Goal: Task Accomplishment & Management: Complete application form

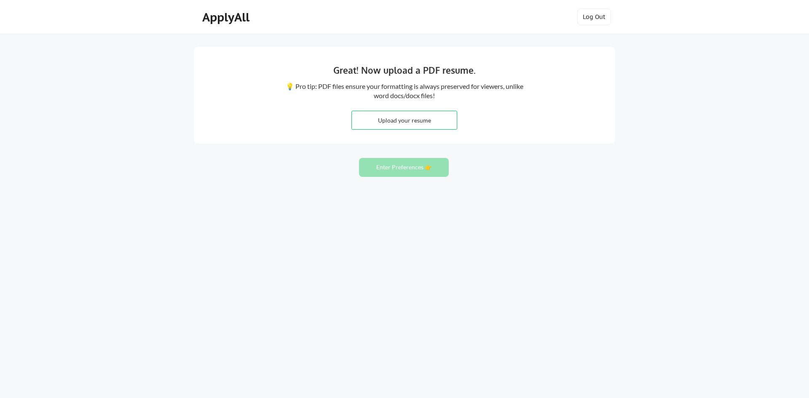
click at [409, 119] on input "file" at bounding box center [404, 120] width 105 height 18
click at [402, 121] on input "file" at bounding box center [404, 120] width 105 height 18
type input "C:\fakepath\REAL ESTATE RESET ACCELERATOR AGREEMENT _ SPENCER HAYES.pdf"
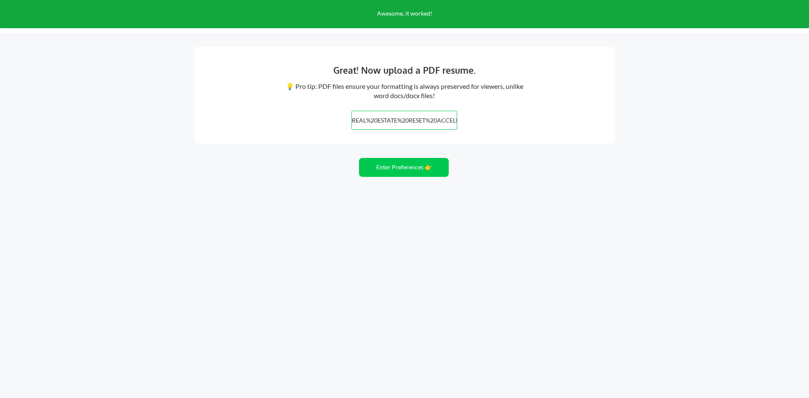
click at [487, 208] on div "Great! Now upload a PDF resume. 💡 Pro tip: PDF files ensure your formatting is …" at bounding box center [404, 199] width 809 height 398
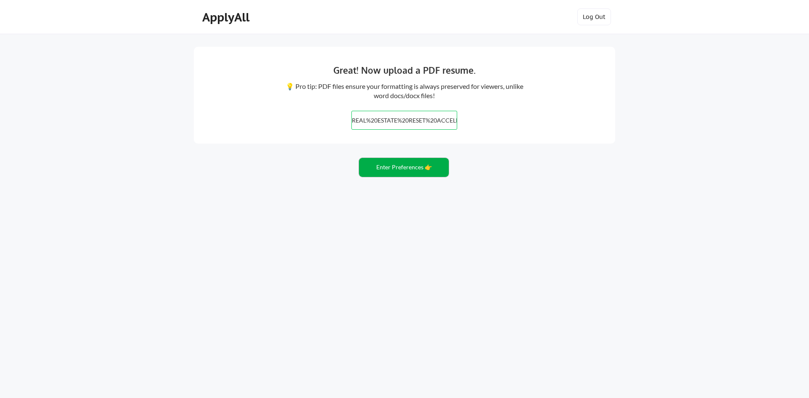
click at [409, 169] on button "Enter Preferences 👉" at bounding box center [404, 167] width 90 height 19
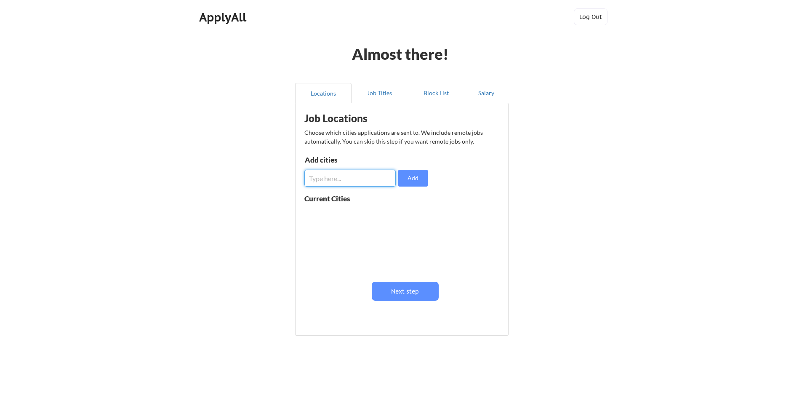
click at [320, 178] on input "input" at bounding box center [349, 178] width 91 height 17
type input "Atlanta"
click at [414, 178] on button "Add" at bounding box center [412, 178] width 29 height 17
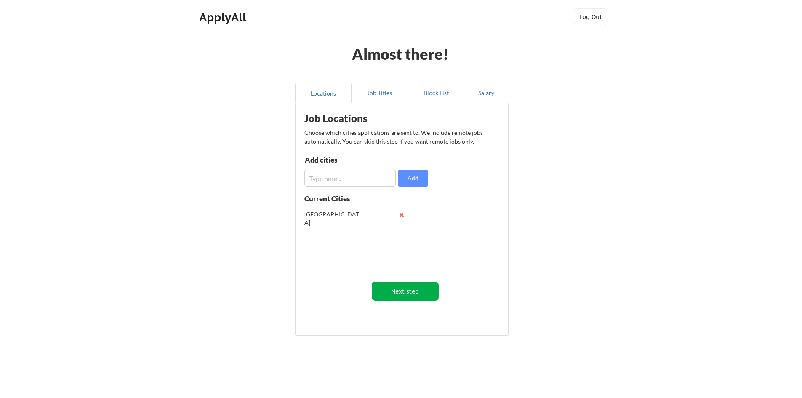
click at [412, 294] on button "Next step" at bounding box center [405, 291] width 67 height 19
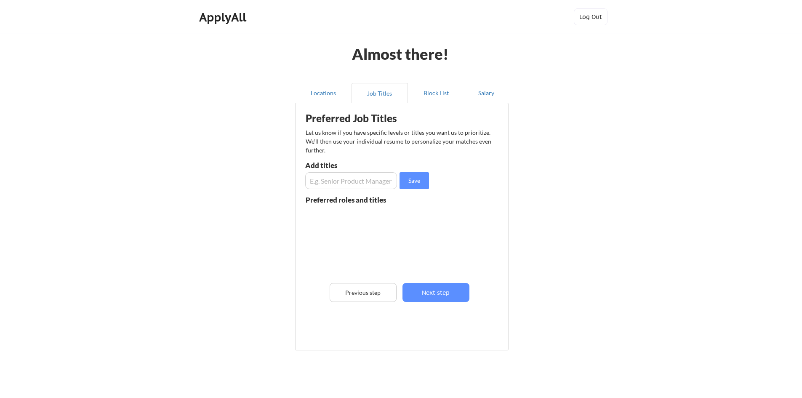
click at [344, 182] on input "input" at bounding box center [351, 180] width 92 height 17
type input "Real Estate Manager"
click at [415, 182] on button "Save" at bounding box center [414, 180] width 29 height 17
click at [350, 183] on input "input" at bounding box center [351, 180] width 92 height 17
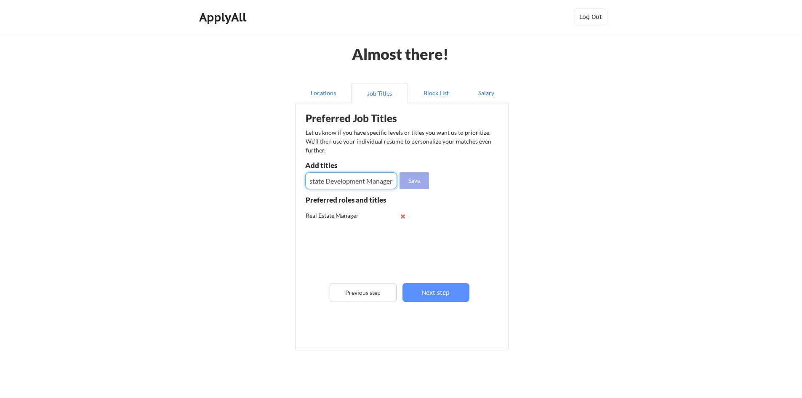
type input "Real Estate Development Manager"
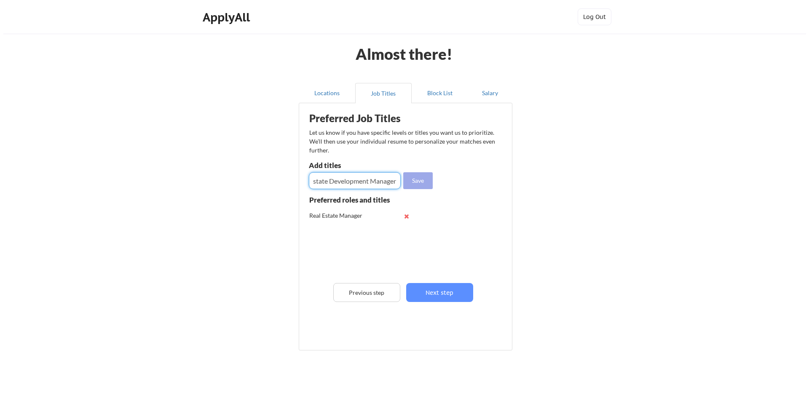
scroll to position [0, 0]
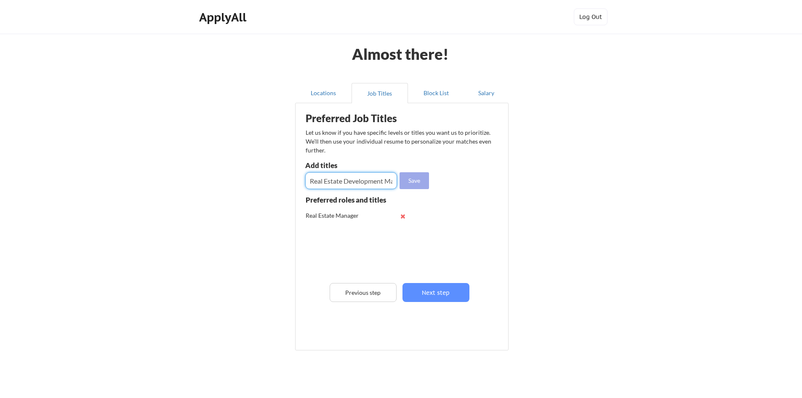
click at [418, 181] on button "Save" at bounding box center [414, 180] width 29 height 17
click at [333, 179] on input "input" at bounding box center [351, 180] width 92 height 17
type input "Senior Real Estate Manager"
click at [418, 182] on button "Save" at bounding box center [414, 180] width 29 height 17
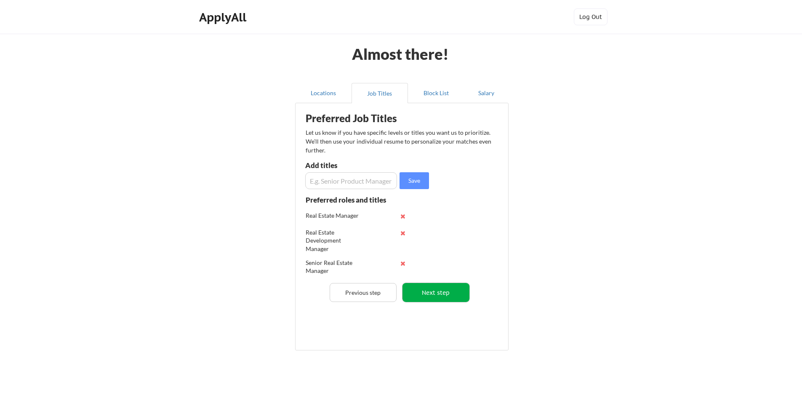
click at [433, 294] on button "Next step" at bounding box center [436, 292] width 67 height 19
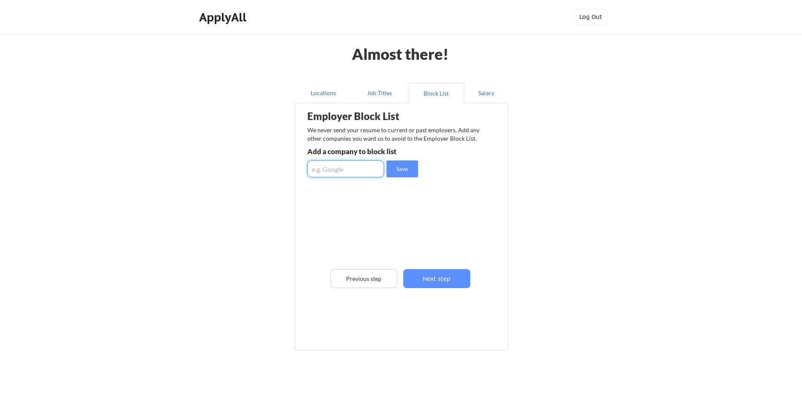
click at [335, 168] on input "input" at bounding box center [345, 168] width 77 height 17
type input "Delta"
click at [399, 169] on button "Save" at bounding box center [403, 168] width 32 height 17
click at [434, 279] on button "Next step" at bounding box center [436, 278] width 67 height 19
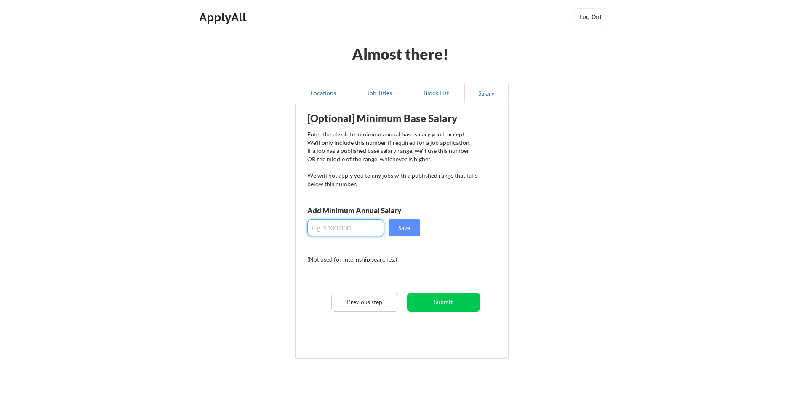
click at [333, 227] on input "input" at bounding box center [345, 227] width 77 height 17
click at [337, 230] on input "input" at bounding box center [345, 227] width 77 height 17
type input "$9"
type input "$100,000"
click at [403, 227] on button "Save" at bounding box center [405, 227] width 32 height 17
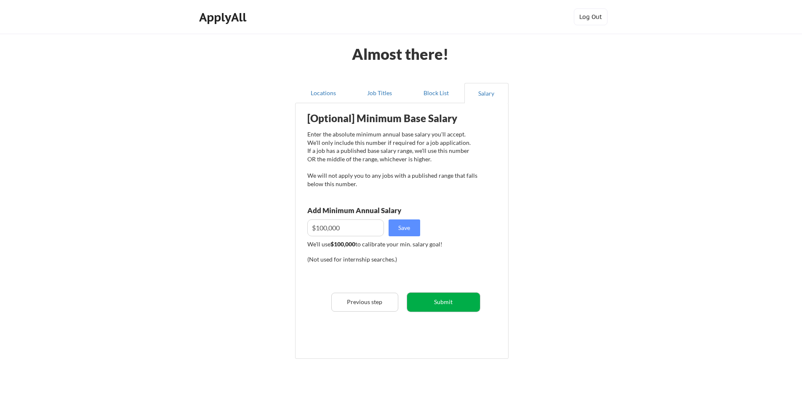
click at [444, 305] on button "Submit" at bounding box center [443, 302] width 73 height 19
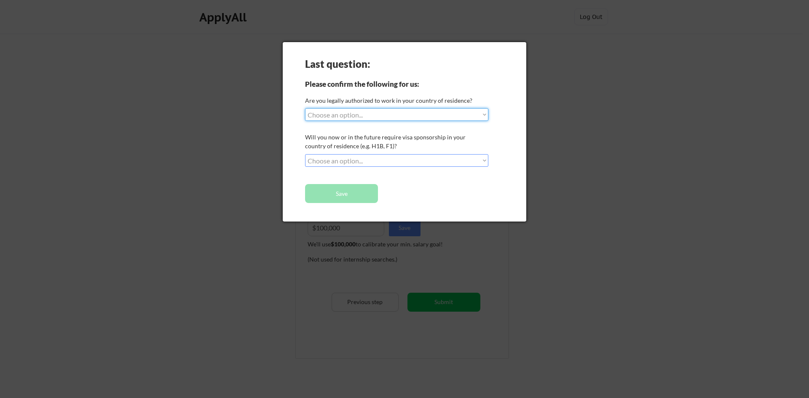
click at [485, 114] on select "Choose an option... Yes, I am a US Citizen Yes, I am a Canadian Citizen Yes, I …" at bounding box center [396, 114] width 183 height 13
select select ""yes__i_am_a_us_citizen""
click at [305, 108] on select "Choose an option... Yes, I am a US Citizen Yes, I am a Canadian Citizen Yes, I …" at bounding box center [396, 114] width 183 height 13
click at [483, 159] on select "Choose an option... No, I will not need sponsorship Yes, I will need sponsorship" at bounding box center [396, 160] width 183 height 13
select select ""no__i_will_not_need_sponsorship""
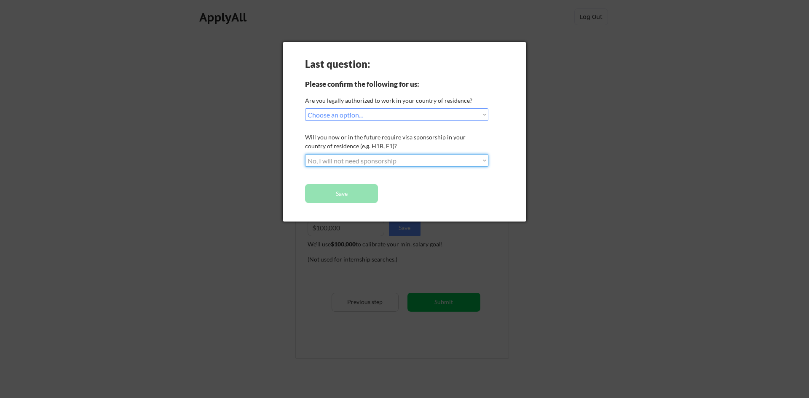
click at [305, 154] on select "Choose an option... No, I will not need sponsorship Yes, I will need sponsorship" at bounding box center [396, 160] width 183 height 13
click at [346, 191] on button "Save" at bounding box center [341, 193] width 73 height 19
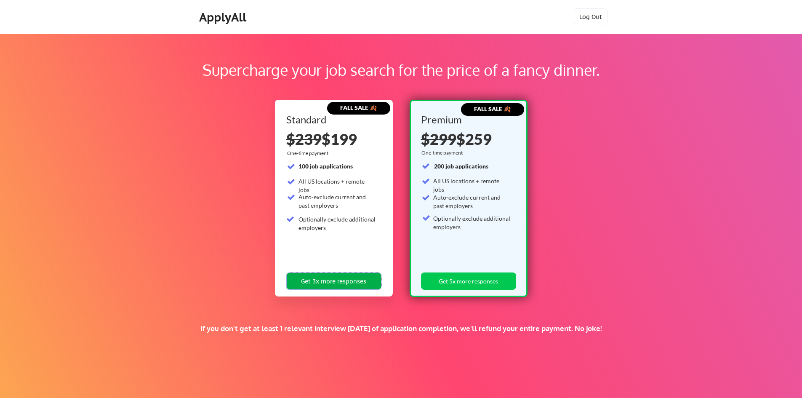
click at [335, 283] on button "Get 3x more responses" at bounding box center [333, 280] width 95 height 17
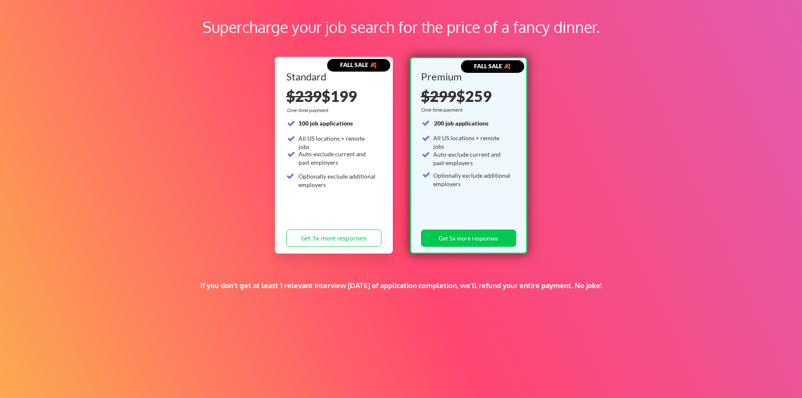
scroll to position [96, 0]
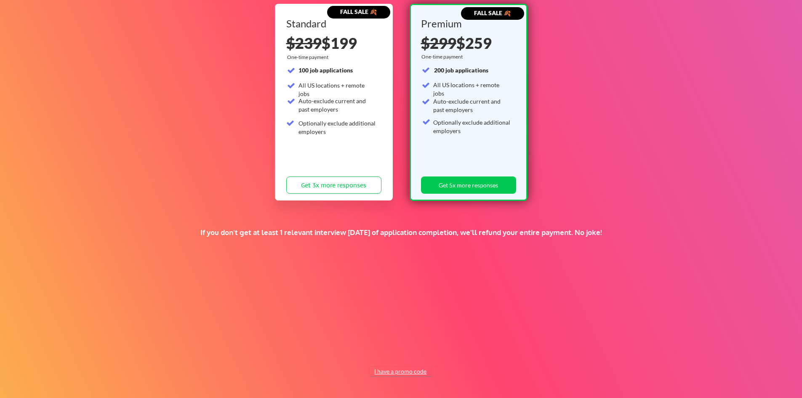
click at [410, 373] on button "I have a promo code" at bounding box center [401, 371] width 62 height 10
click at [382, 350] on input "input" at bounding box center [380, 351] width 78 height 17
type input "CJC"
click at [441, 350] on button "Submit" at bounding box center [445, 351] width 44 height 17
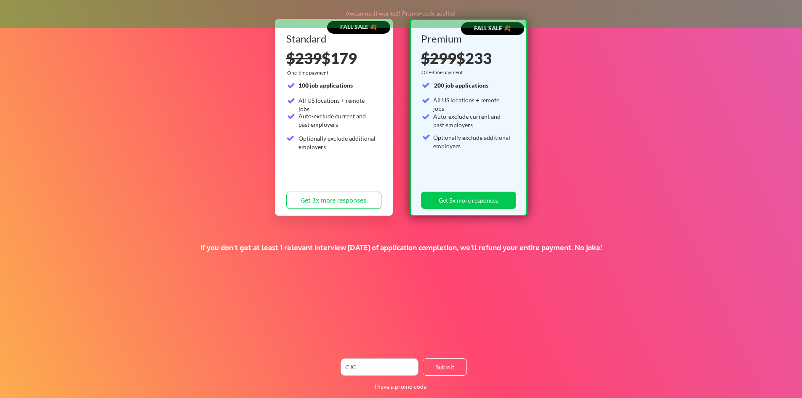
scroll to position [59, 0]
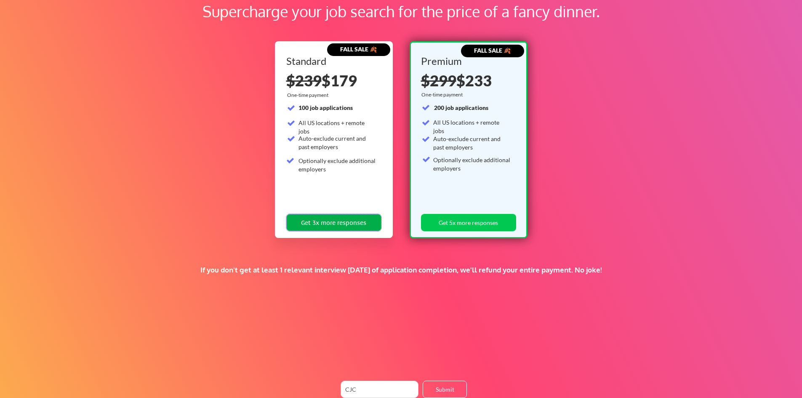
click at [329, 223] on button "Get 3x more responses" at bounding box center [333, 222] width 95 height 17
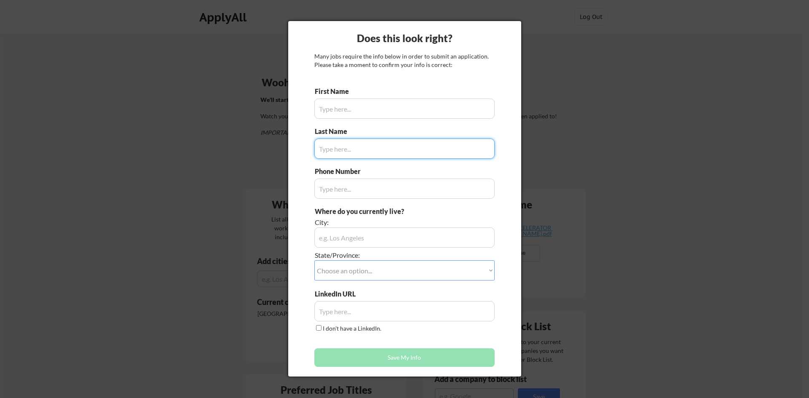
click at [343, 108] on input "input" at bounding box center [404, 109] width 180 height 20
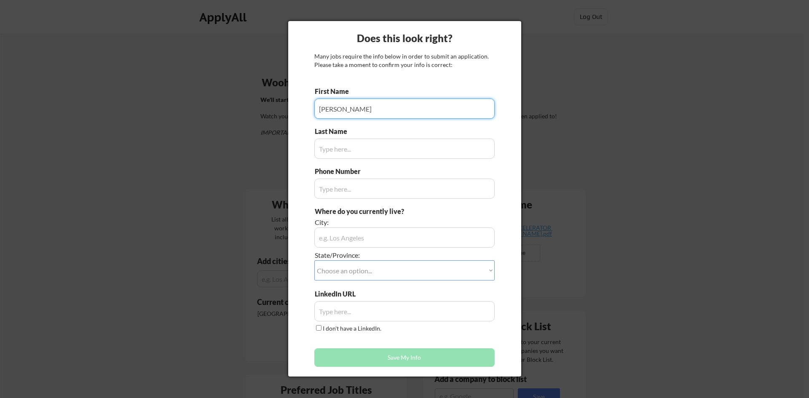
type input "Spencer"
click at [344, 148] on input "input" at bounding box center [404, 149] width 180 height 20
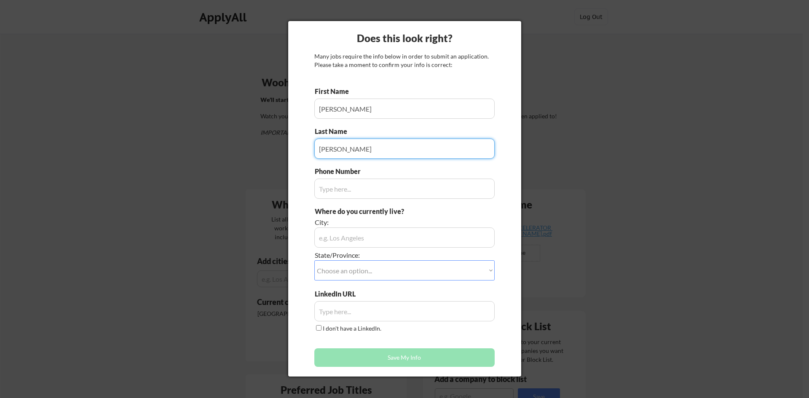
type input "Hayes"
click at [351, 188] on input "input" at bounding box center [404, 189] width 180 height 20
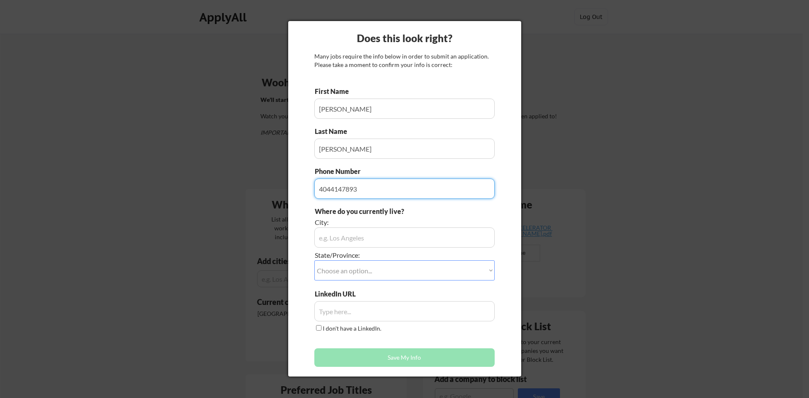
drag, startPoint x: 376, startPoint y: 220, endPoint x: 370, endPoint y: 214, distance: 8.9
click at [376, 219] on div "City:" at bounding box center [381, 222] width 133 height 9
click at [331, 190] on input "input" at bounding box center [404, 189] width 180 height 20
click at [345, 187] on input "input" at bounding box center [404, 189] width 180 height 20
type input "404-414-7893"
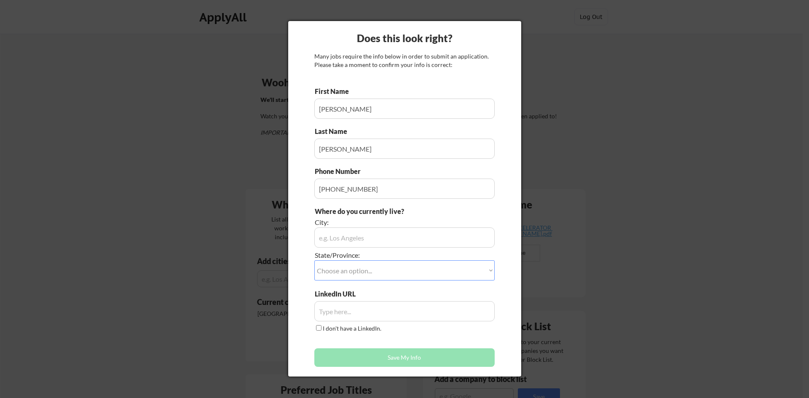
click at [406, 216] on div "Where do you currently live?" at bounding box center [381, 211] width 133 height 9
click at [387, 240] on input "input" at bounding box center [404, 237] width 180 height 20
type input "Atlanta"
select select ""Georgia""
click at [339, 310] on input "input" at bounding box center [404, 311] width 180 height 20
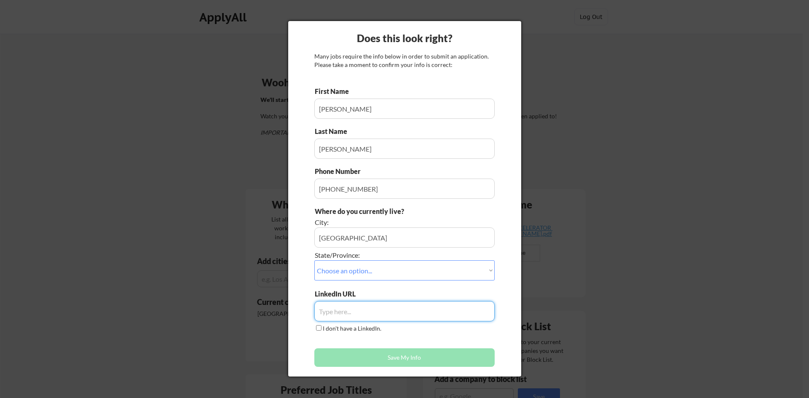
paste input "linkedin.com/in/spencerlhayes"
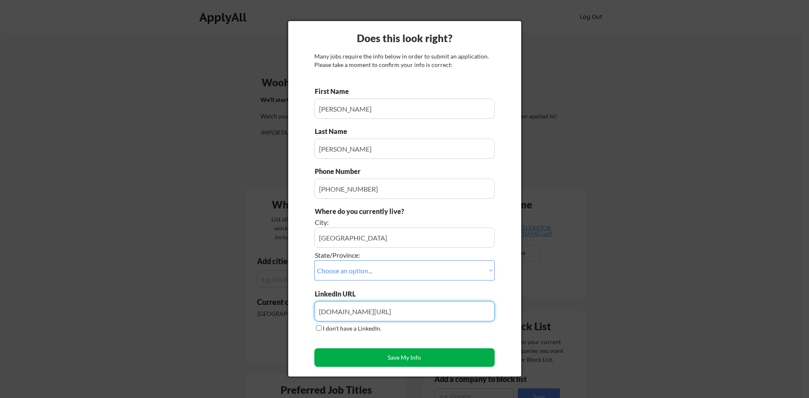
type input "linkedin.com/in/spencerlhayes"
click at [402, 358] on button "Save My Info" at bounding box center [404, 357] width 180 height 19
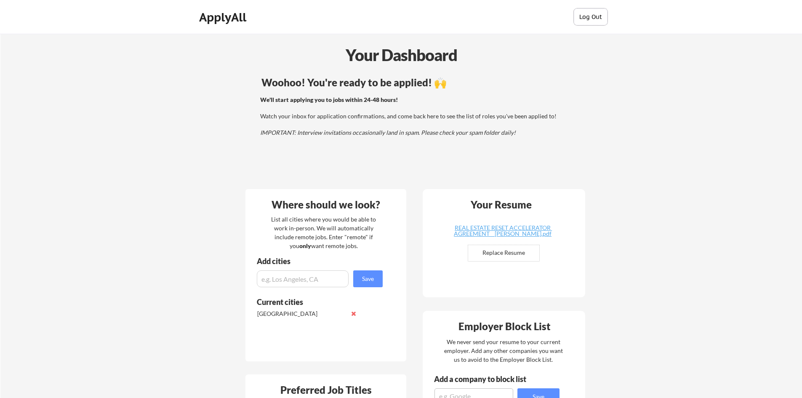
click at [591, 18] on button "Log Out" at bounding box center [591, 16] width 34 height 17
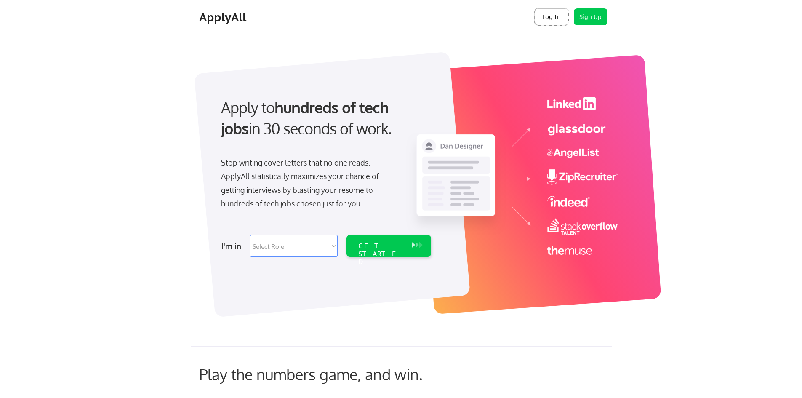
click at [556, 16] on button "Log In" at bounding box center [552, 16] width 34 height 17
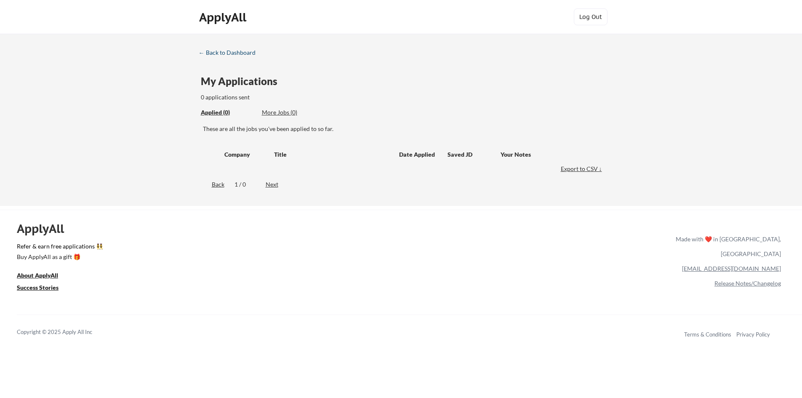
click at [240, 53] on div "← Back to Dashboard" at bounding box center [230, 53] width 63 height 6
